Goal: Information Seeking & Learning: Learn about a topic

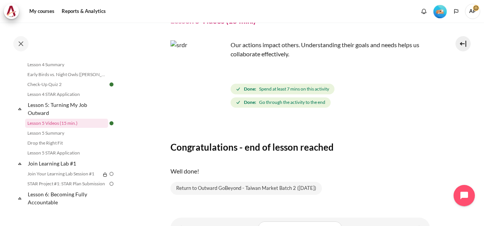
scroll to position [76, 0]
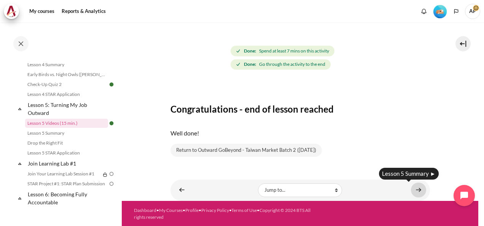
click at [417, 189] on link "Content" at bounding box center [418, 190] width 15 height 15
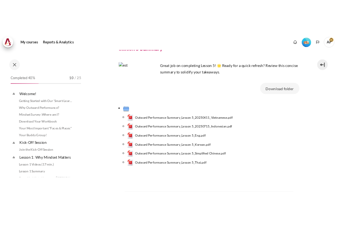
scroll to position [314, 0]
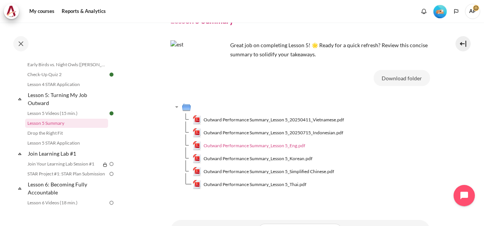
click at [286, 144] on span "Outward Performance Summary_Lesson 5_Eng.pdf" at bounding box center [255, 145] width 102 height 7
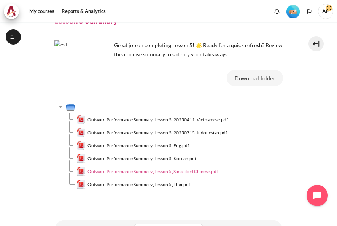
click at [183, 170] on span "Outward Performance Summary_Lesson 5_Simplified Chinese.pdf" at bounding box center [153, 171] width 131 height 7
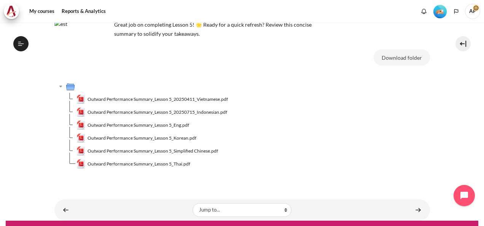
scroll to position [72, 0]
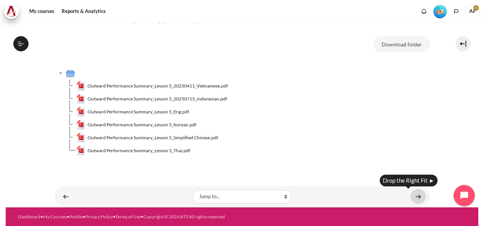
click at [411, 195] on link "Content" at bounding box center [418, 196] width 15 height 15
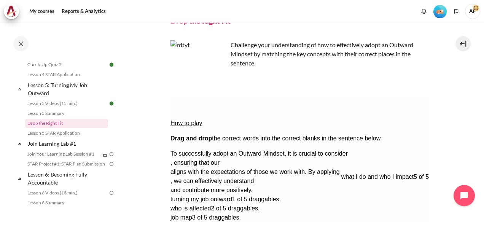
drag, startPoint x: 177, startPoint y: 190, endPoint x: 341, endPoint y: 130, distance: 174.3
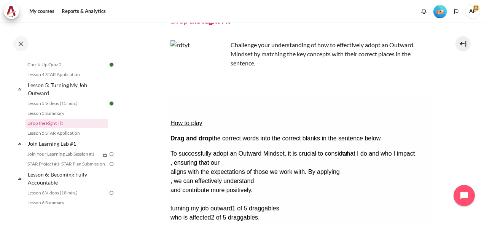
drag, startPoint x: 238, startPoint y: 176, endPoint x: 426, endPoint y: 118, distance: 196.0
drag, startPoint x: 396, startPoint y: 179, endPoint x: 263, endPoint y: 152, distance: 135.6
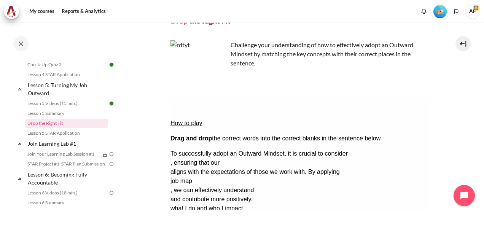
drag, startPoint x: 399, startPoint y: 177, endPoint x: 257, endPoint y: 141, distance: 145.9
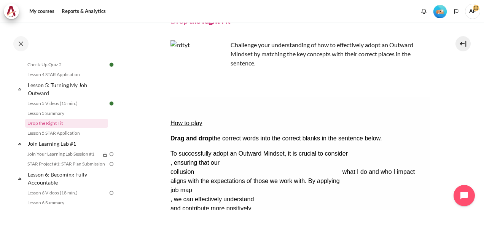
drag, startPoint x: 233, startPoint y: 176, endPoint x: 400, endPoint y: 105, distance: 181.8
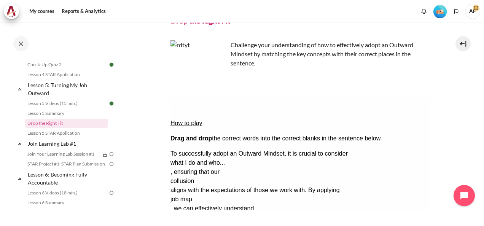
drag, startPoint x: 222, startPoint y: 176, endPoint x: 422, endPoint y: 315, distance: 243.9
drag, startPoint x: 274, startPoint y: 177, endPoint x: 210, endPoint y: 163, distance: 65.0
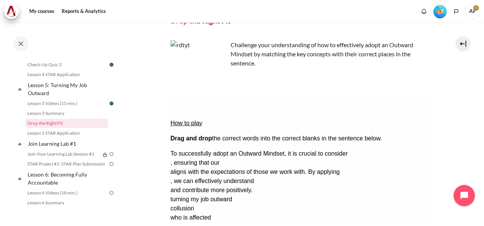
drag, startPoint x: 350, startPoint y: 179, endPoint x: 249, endPoint y: 142, distance: 106.8
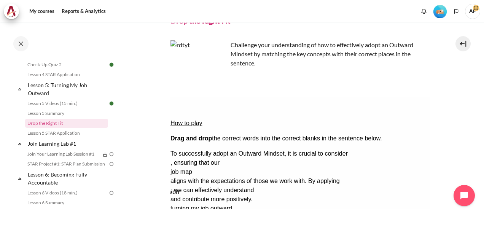
drag, startPoint x: 261, startPoint y: 174, endPoint x: 246, endPoint y: 148, distance: 30.0
drag, startPoint x: 333, startPoint y: 177, endPoint x: 378, endPoint y: 123, distance: 70.6
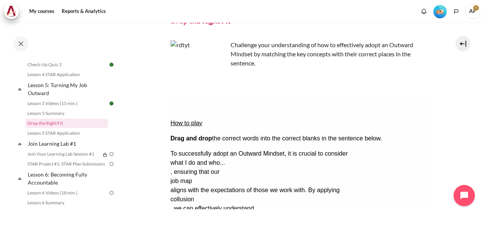
drag, startPoint x: 281, startPoint y: 177, endPoint x: 217, endPoint y: 162, distance: 65.2
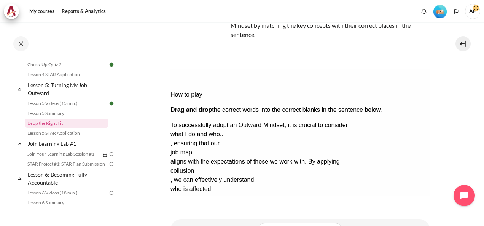
scroll to position [76, 0]
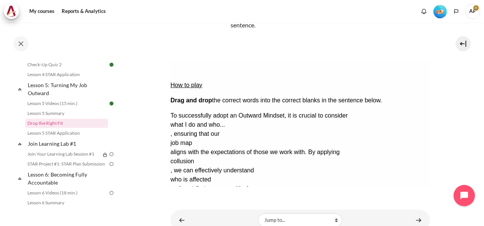
click at [208, 226] on button "Show solution Show the solution. The task will be marked with its correct solut…" at bounding box center [189, 230] width 38 height 8
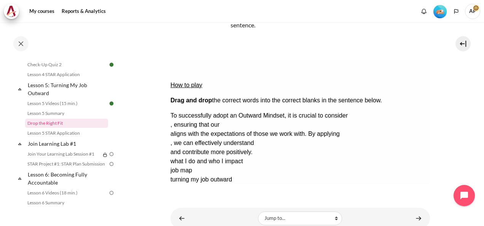
drag, startPoint x: 399, startPoint y: 140, endPoint x: 225, endPoint y: 126, distance: 174.6
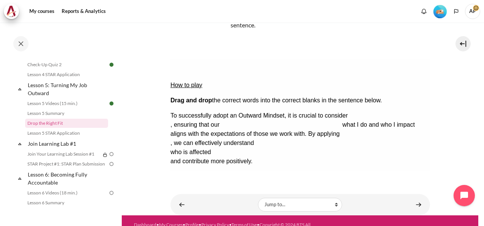
drag, startPoint x: 230, startPoint y: 140, endPoint x: 398, endPoint y: 92, distance: 175.5
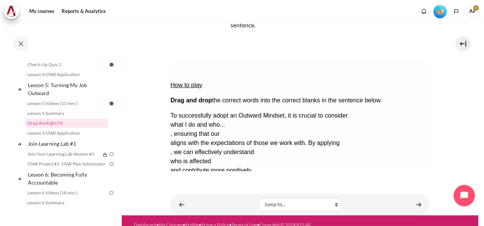
drag, startPoint x: 299, startPoint y: 138, endPoint x: 254, endPoint y: 112, distance: 51.5
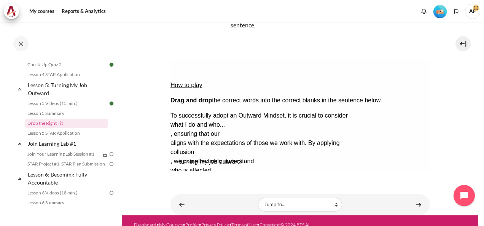
drag, startPoint x: 252, startPoint y: 138, endPoint x: 259, endPoint y: 102, distance: 36.8
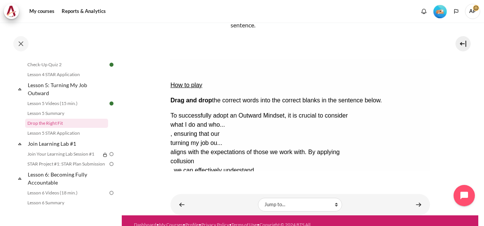
click at [191, 203] on button "Check Check the answers. The responses will be marked as correct, incorrect, or…" at bounding box center [180, 207] width 21 height 8
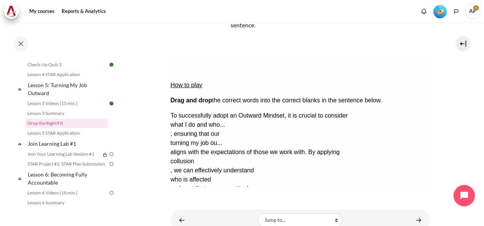
click at [231, 157] on div "collusion" at bounding box center [200, 161] width 61 height 9
click at [226, 226] on button "Retry Retry the task. Reset all responses and start the task over again." at bounding box center [217, 230] width 18 height 8
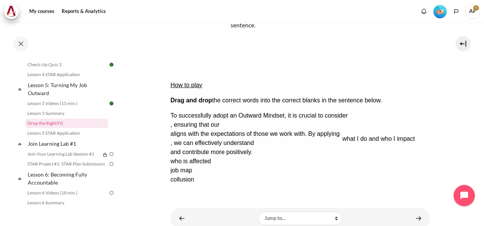
drag, startPoint x: 214, startPoint y: 155, endPoint x: 440, endPoint y: 87, distance: 236.2
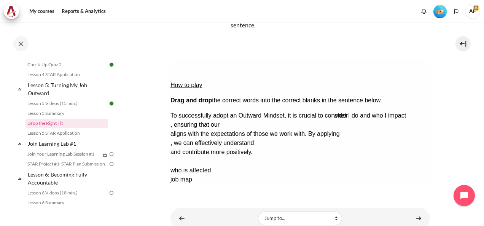
drag, startPoint x: 220, startPoint y: 137, endPoint x: 378, endPoint y: 82, distance: 167.3
drag, startPoint x: 241, startPoint y: 142, endPoint x: 399, endPoint y: 86, distance: 167.5
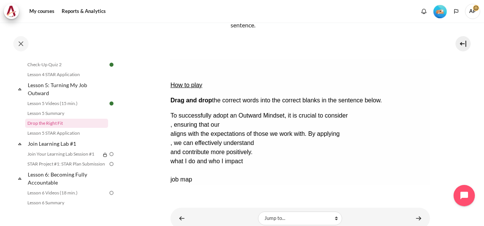
drag, startPoint x: 293, startPoint y: 137, endPoint x: 211, endPoint y: 123, distance: 83.5
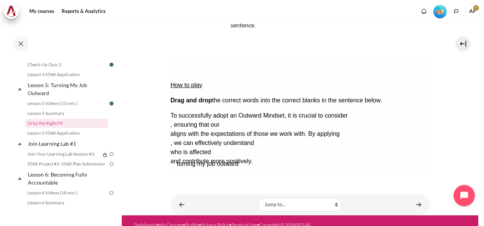
drag, startPoint x: 217, startPoint y: 138, endPoint x: 223, endPoint y: 131, distance: 8.9
drag, startPoint x: 377, startPoint y: 136, endPoint x: 235, endPoint y: 106, distance: 145.3
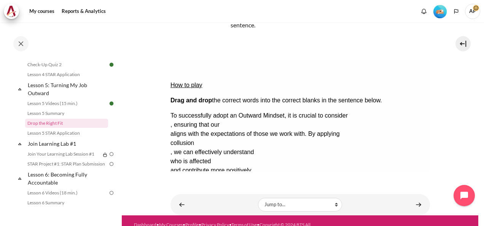
drag, startPoint x: 299, startPoint y: 180, endPoint x: 297, endPoint y: 174, distance: 6.3
click at [299, 179] on div "My courses OPO TW B2 Lesson 5: Turning My Job Outward Drop the Right Fit Drop t…" at bounding box center [301, 64] width 260 height 237
drag, startPoint x: 293, startPoint y: 139, endPoint x: 256, endPoint y: 101, distance: 52.5
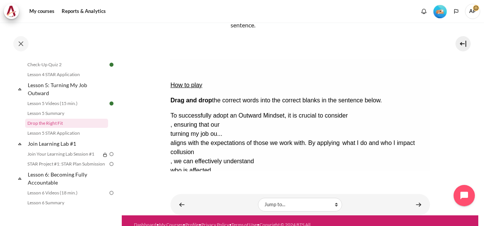
drag, startPoint x: 227, startPoint y: 139, endPoint x: 414, endPoint y: 90, distance: 193.2
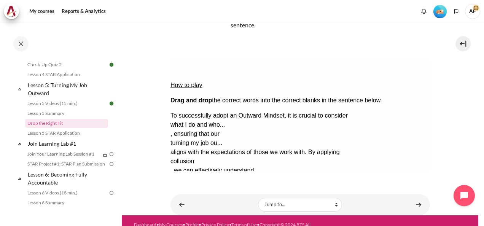
click at [188, 203] on button "Check Check the answers. The responses will be marked as correct, incorrect, or…" at bounding box center [180, 207] width 21 height 8
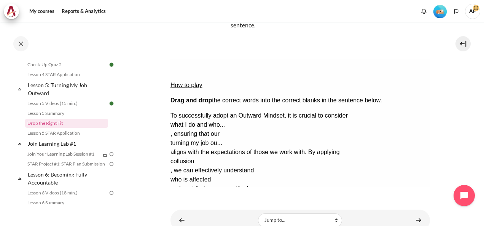
click at [226, 226] on button "Retry Retry the task. Reset all responses and start the task over again." at bounding box center [217, 230] width 18 height 8
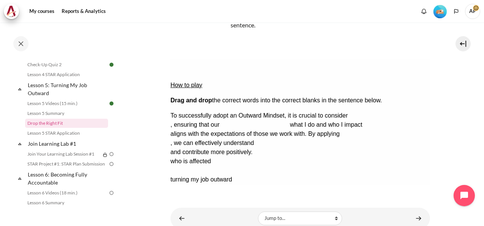
drag, startPoint x: 296, startPoint y: 134, endPoint x: 415, endPoint y: 84, distance: 129.0
drag, startPoint x: 294, startPoint y: 140, endPoint x: 215, endPoint y: 127, distance: 79.9
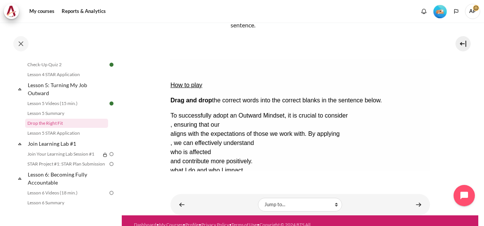
drag, startPoint x: 384, startPoint y: 137, endPoint x: 248, endPoint y: 112, distance: 138.7
drag, startPoint x: 310, startPoint y: 139, endPoint x: 267, endPoint y: 103, distance: 55.4
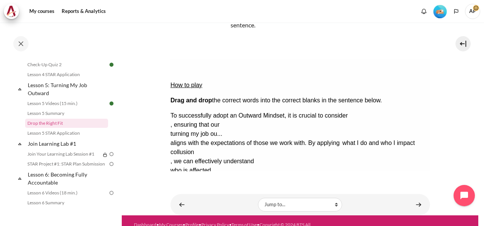
drag, startPoint x: 223, startPoint y: 142, endPoint x: 388, endPoint y: 85, distance: 175.1
drag, startPoint x: 245, startPoint y: 136, endPoint x: 438, endPoint y: 85, distance: 199.1
drag, startPoint x: 248, startPoint y: 141, endPoint x: 412, endPoint y: 57, distance: 184.6
drag, startPoint x: 239, startPoint y: 136, endPoint x: 424, endPoint y: 66, distance: 197.2
drag, startPoint x: 237, startPoint y: 124, endPoint x: 445, endPoint y: 80, distance: 213.0
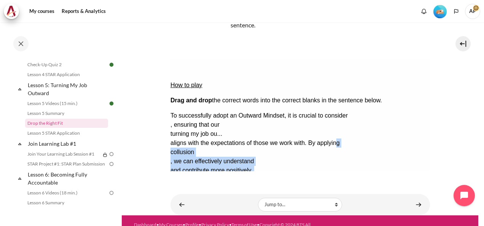
drag, startPoint x: 202, startPoint y: 134, endPoint x: 208, endPoint y: 114, distance: 21.2
click at [208, 114] on div "To successfully adopt an Outward Mindset, it is crucial to consider , ensuring …" at bounding box center [300, 156] width 260 height 91
drag, startPoint x: 38, startPoint y: 54, endPoint x: 273, endPoint y: 179, distance: 266.3
click at [282, 185] on div "My courses OPO TW B2 Lesson 5: Turning My Job Outward Drop the Right Fit Drop t…" at bounding box center [301, 80] width 260 height 269
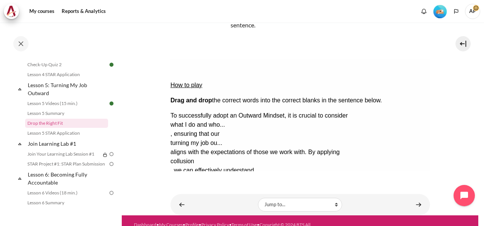
click at [356, 203] on div "Check Check the answers. The responses will be marked as correct, incorrect, or…" at bounding box center [300, 207] width 260 height 9
click at [191, 203] on button "Check Check the answers. The responses will be marked as correct, incorrect, or…" at bounding box center [180, 207] width 21 height 8
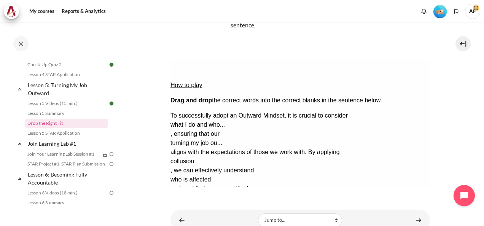
click at [208, 226] on button "Show solution Show the solution. The task will be marked with its correct solut…" at bounding box center [189, 230] width 38 height 8
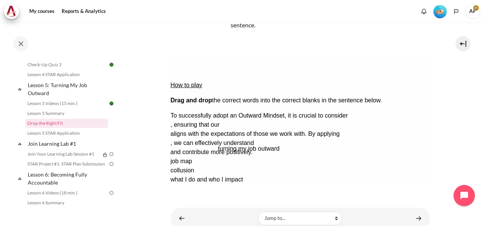
drag, startPoint x: 228, startPoint y: 152, endPoint x: 275, endPoint y: 102, distance: 68.4
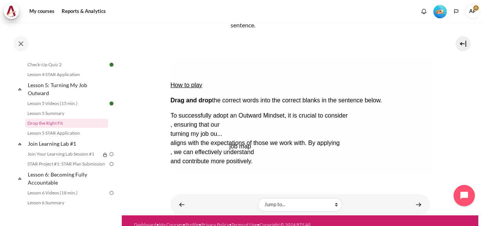
drag, startPoint x: 185, startPoint y: 137, endPoint x: 243, endPoint y: 113, distance: 63.5
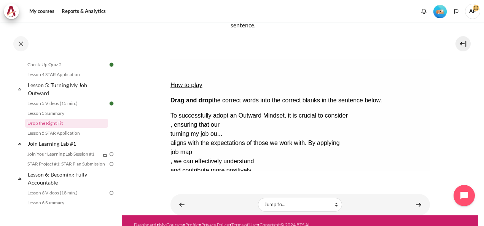
drag, startPoint x: 321, startPoint y: 139, endPoint x: 221, endPoint y: 123, distance: 102.2
drag, startPoint x: 247, startPoint y: 139, endPoint x: 389, endPoint y: 90, distance: 149.8
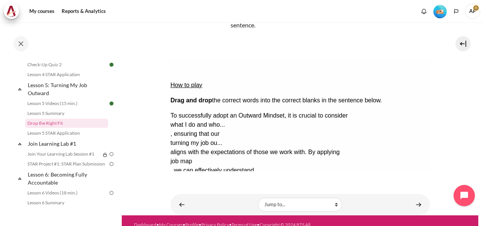
click at [190, 203] on button "Check Check the answers. The responses will be marked as correct, incorrect, or…" at bounding box center [180, 207] width 21 height 8
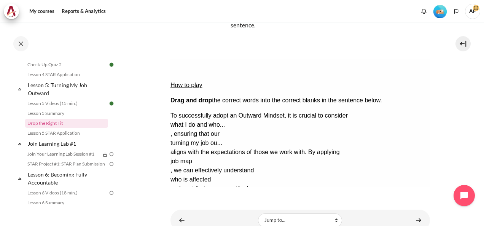
click at [208, 226] on button "Show solution Show the solution. The task will be marked with its correct solut…" at bounding box center [189, 230] width 38 height 8
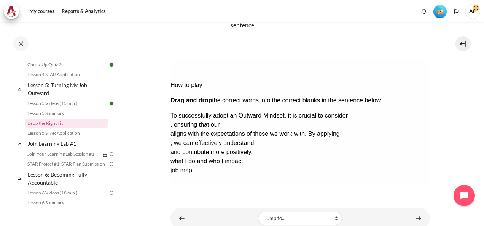
drag, startPoint x: 325, startPoint y: 138, endPoint x: 254, endPoint y: 99, distance: 81.5
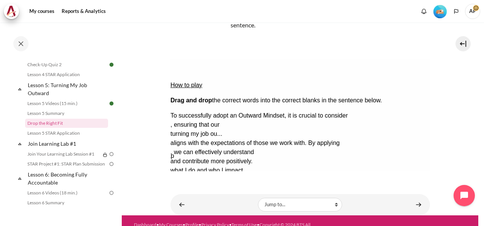
drag, startPoint x: 270, startPoint y: 136, endPoint x: 251, endPoint y: 110, distance: 32.0
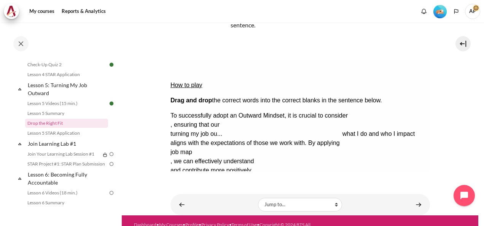
drag, startPoint x: 238, startPoint y: 138, endPoint x: 400, endPoint y: 82, distance: 171.5
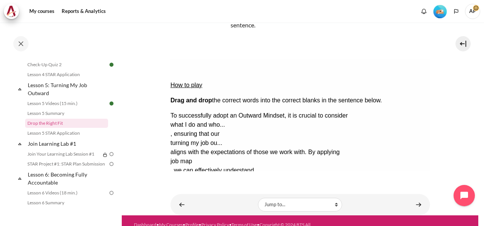
drag, startPoint x: 246, startPoint y: 139, endPoint x: 212, endPoint y: 126, distance: 36.8
click at [191, 203] on button "Check Check the answers. The responses will be marked as correct, incorrect, or…" at bounding box center [180, 207] width 21 height 8
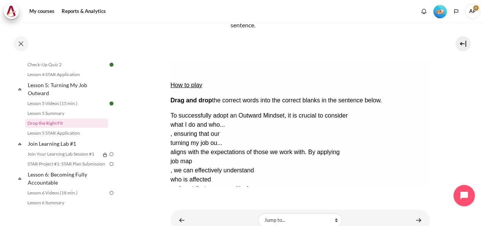
drag, startPoint x: 273, startPoint y: 102, endPoint x: 275, endPoint y: 107, distance: 6.0
click at [231, 139] on div "turning my job ou..." at bounding box center [200, 143] width 61 height 9
click at [226, 226] on button "Retry Retry the task. Reset all responses and start the task over again." at bounding box center [217, 230] width 18 height 8
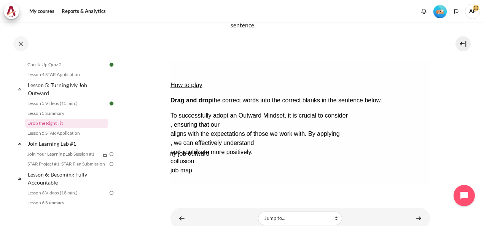
drag, startPoint x: 270, startPoint y: 139, endPoint x: 248, endPoint y: 113, distance: 34.3
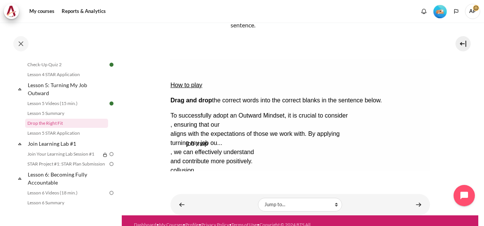
drag, startPoint x: 223, startPoint y: 137, endPoint x: 234, endPoint y: 105, distance: 34.4
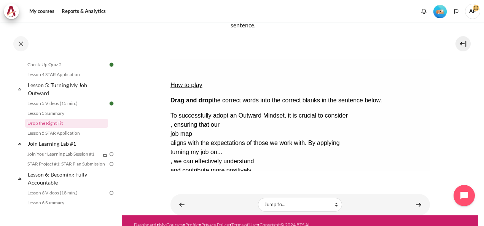
drag, startPoint x: 314, startPoint y: 136, endPoint x: 238, endPoint y: 133, distance: 75.4
drag, startPoint x: 249, startPoint y: 138, endPoint x: 383, endPoint y: 90, distance: 142.0
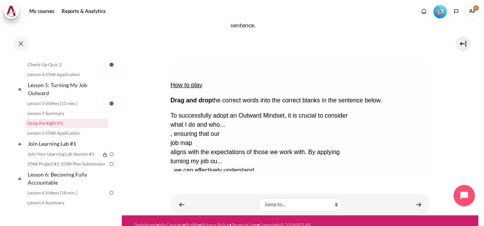
click at [191, 203] on button "Check Check the answers. The responses will be marked as correct, incorrect, or…" at bounding box center [180, 207] width 21 height 8
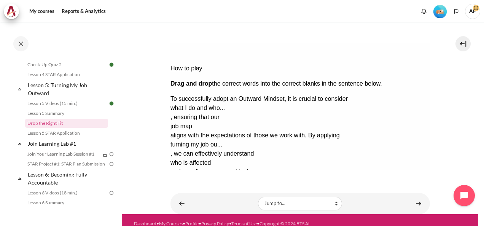
scroll to position [107, 0]
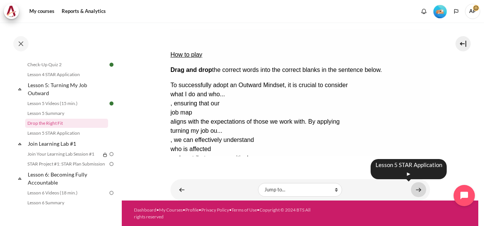
click at [413, 191] on link "Content" at bounding box center [418, 189] width 15 height 15
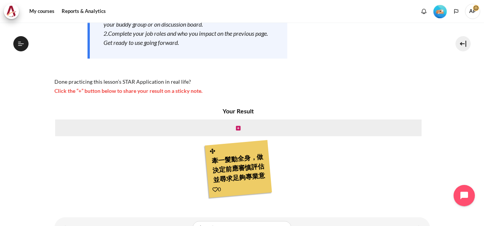
scroll to position [187, 0]
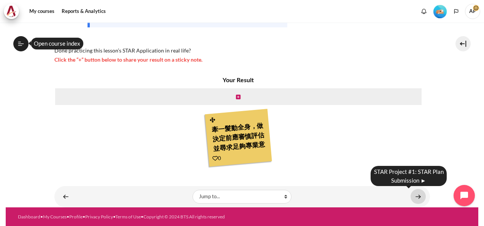
click at [412, 199] on link "Content" at bounding box center [418, 196] width 15 height 15
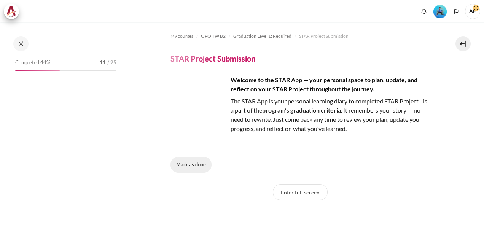
click at [197, 168] on button "Mark as done" at bounding box center [191, 165] width 41 height 16
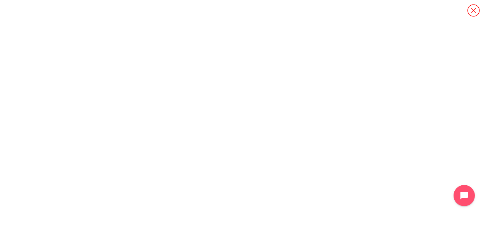
scroll to position [51, 0]
click at [474, 13] on icon "Content" at bounding box center [473, 10] width 13 height 13
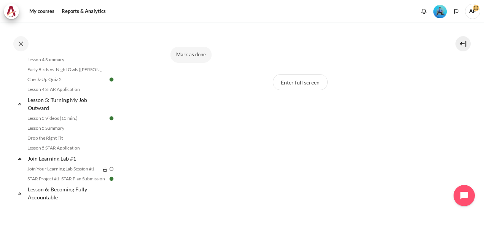
scroll to position [128, 0]
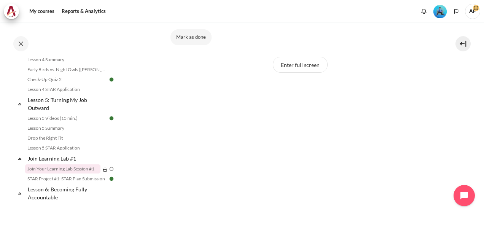
click at [83, 174] on link "Join Your Learning Lab Session #1" at bounding box center [62, 169] width 75 height 9
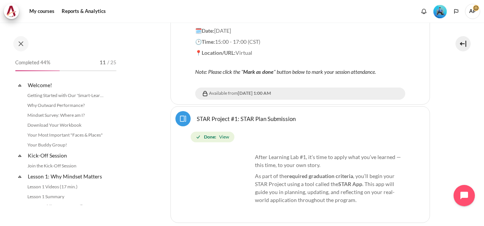
scroll to position [355, 0]
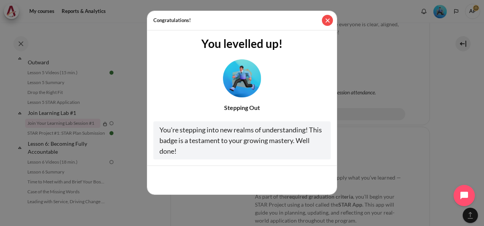
click at [326, 21] on button "Close" at bounding box center [327, 20] width 11 height 11
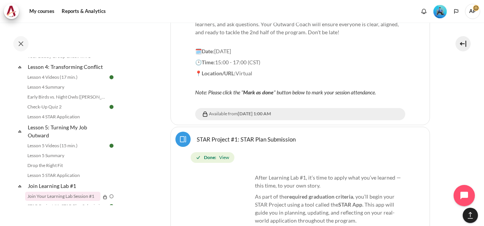
scroll to position [278, 0]
